Goal: Information Seeking & Learning: Learn about a topic

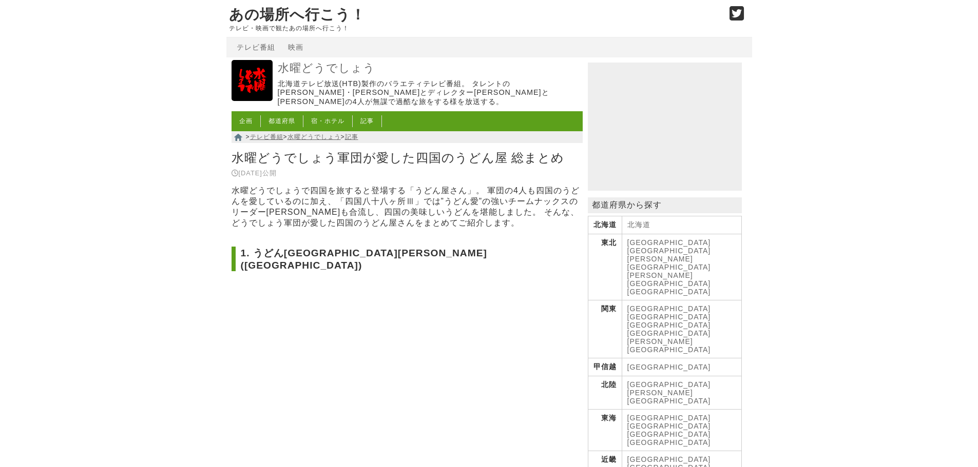
scroll to position [1916, 0]
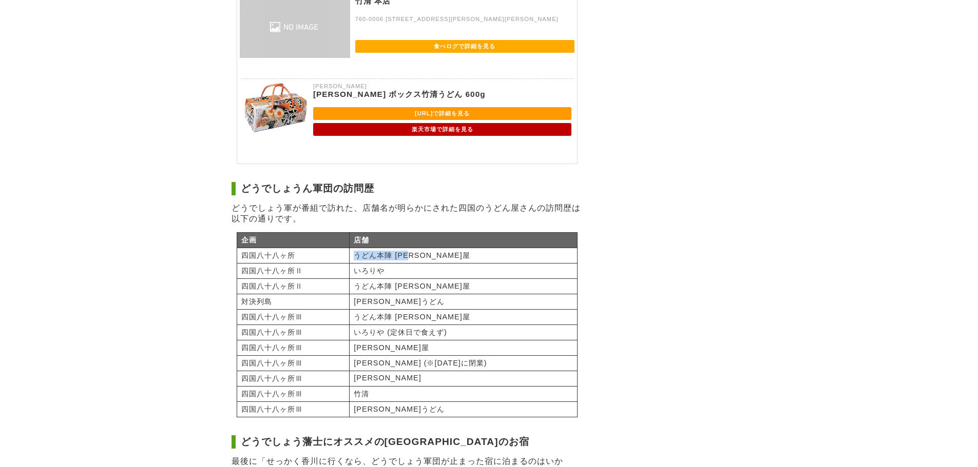
drag, startPoint x: 382, startPoint y: 151, endPoint x: 443, endPoint y: 150, distance: 61.6
click at [443, 248] on td "うどん本陣 [PERSON_NAME]屋" at bounding box center [462, 255] width 227 height 15
drag, startPoint x: 381, startPoint y: 170, endPoint x: 412, endPoint y: 169, distance: 30.3
click at [412, 263] on td "いろりや" at bounding box center [462, 270] width 227 height 15
drag, startPoint x: 383, startPoint y: 202, endPoint x: 417, endPoint y: 202, distance: 33.9
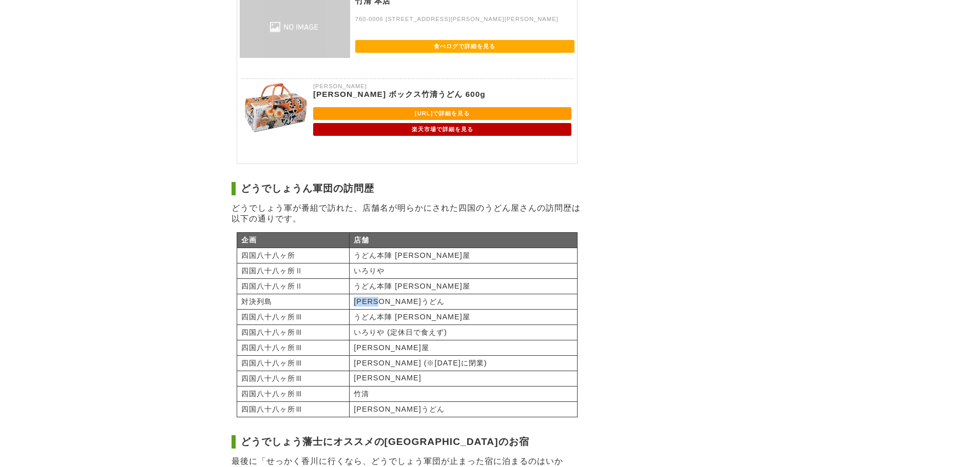
click at [417, 294] on td "[PERSON_NAME]うどん" at bounding box center [462, 301] width 227 height 15
click at [403, 325] on td "いろりや (定休日で食えず)" at bounding box center [462, 332] width 227 height 15
drag, startPoint x: 379, startPoint y: 270, endPoint x: 396, endPoint y: 268, distance: 17.6
click at [396, 356] on td "[PERSON_NAME] (※[DATE]に閉業)" at bounding box center [462, 363] width 227 height 15
click at [379, 371] on td "[PERSON_NAME]" at bounding box center [462, 378] width 227 height 15
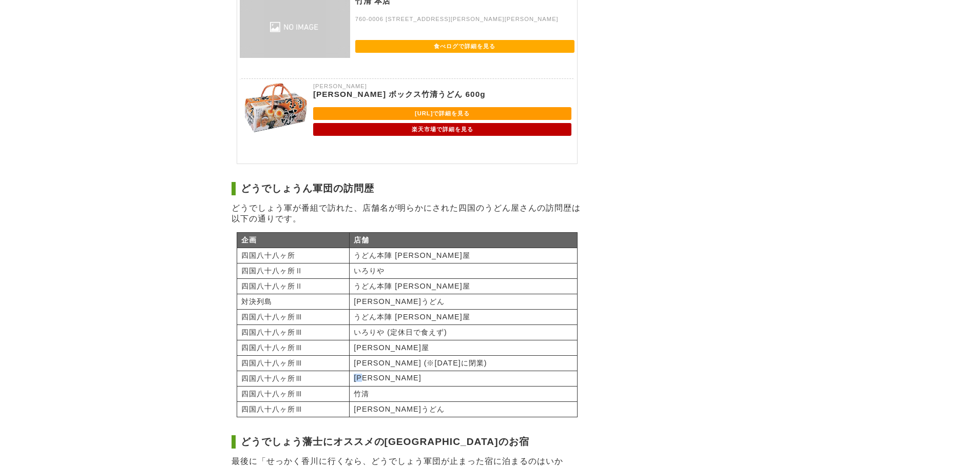
drag, startPoint x: 381, startPoint y: 286, endPoint x: 394, endPoint y: 285, distance: 12.9
click at [394, 371] on td "[PERSON_NAME]" at bounding box center [462, 378] width 227 height 15
drag, startPoint x: 381, startPoint y: 300, endPoint x: 395, endPoint y: 301, distance: 13.9
click at [395, 386] on td "竹清" at bounding box center [462, 393] width 227 height 15
